Goal: Task Accomplishment & Management: Complete application form

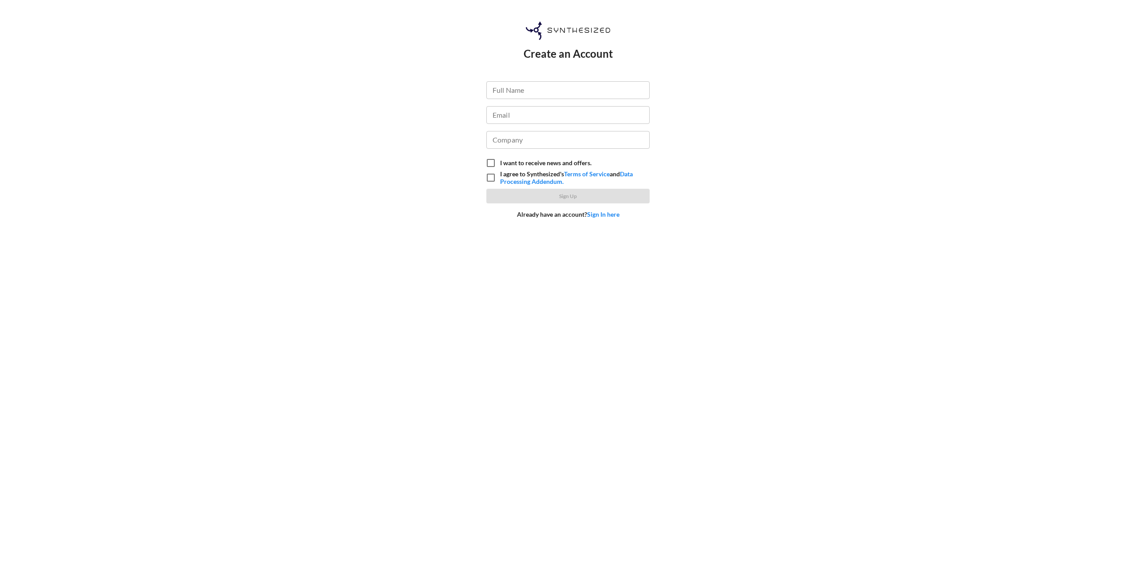
click at [537, 95] on input "Full Name" at bounding box center [568, 90] width 163 height 18
click at [534, 112] on input "Email" at bounding box center [568, 115] width 163 height 18
paste input "[PERSON_NAME][EMAIL_ADDRESS][DOMAIN_NAME]"
type input "[PERSON_NAME][EMAIL_ADDRESS][DOMAIN_NAME]"
click at [549, 93] on input "Full Name" at bounding box center [568, 90] width 163 height 18
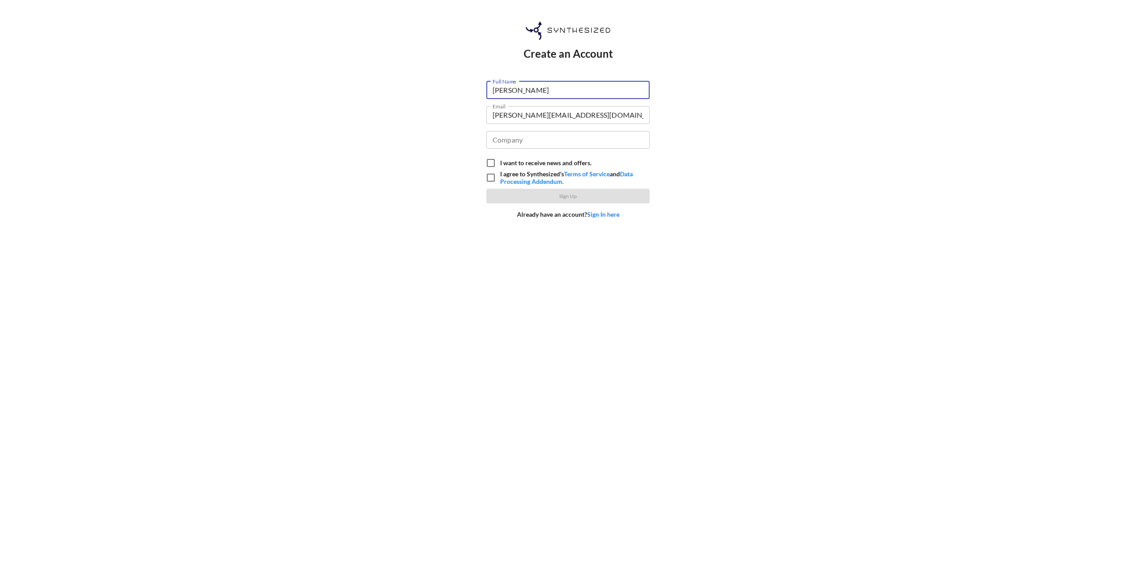
type input "[PERSON_NAME]"
type input "KAU"
click at [485, 176] on input "I agree to Synthesized's Terms of Service and Data Processing Addendum." at bounding box center [491, 177] width 19 height 14
checkbox input "true"
click at [541, 195] on span "Sign Up" at bounding box center [568, 195] width 149 height 9
